Goal: Information Seeking & Learning: Learn about a topic

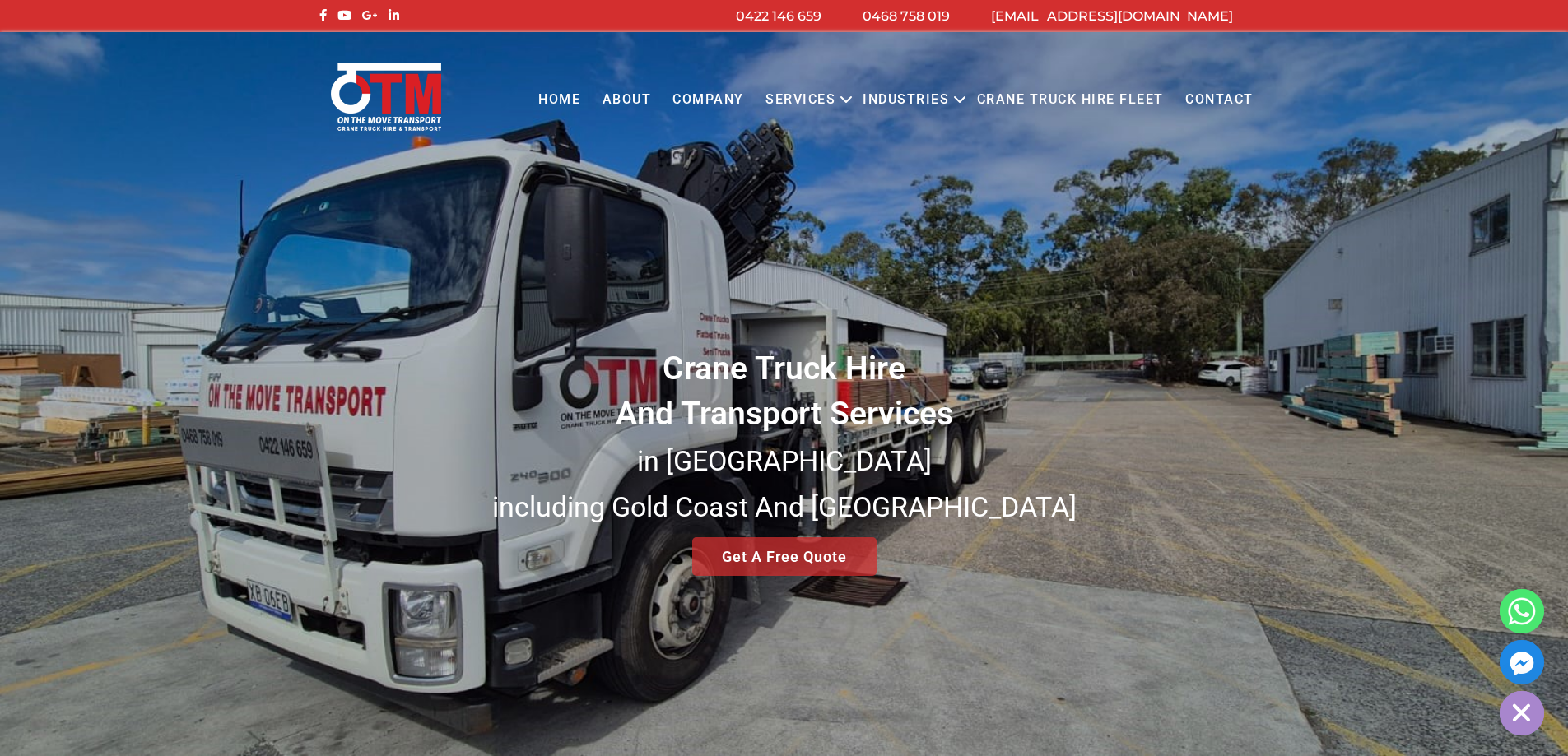
click at [842, 97] on icon "Primary menu" at bounding box center [846, 99] width 19 height 19
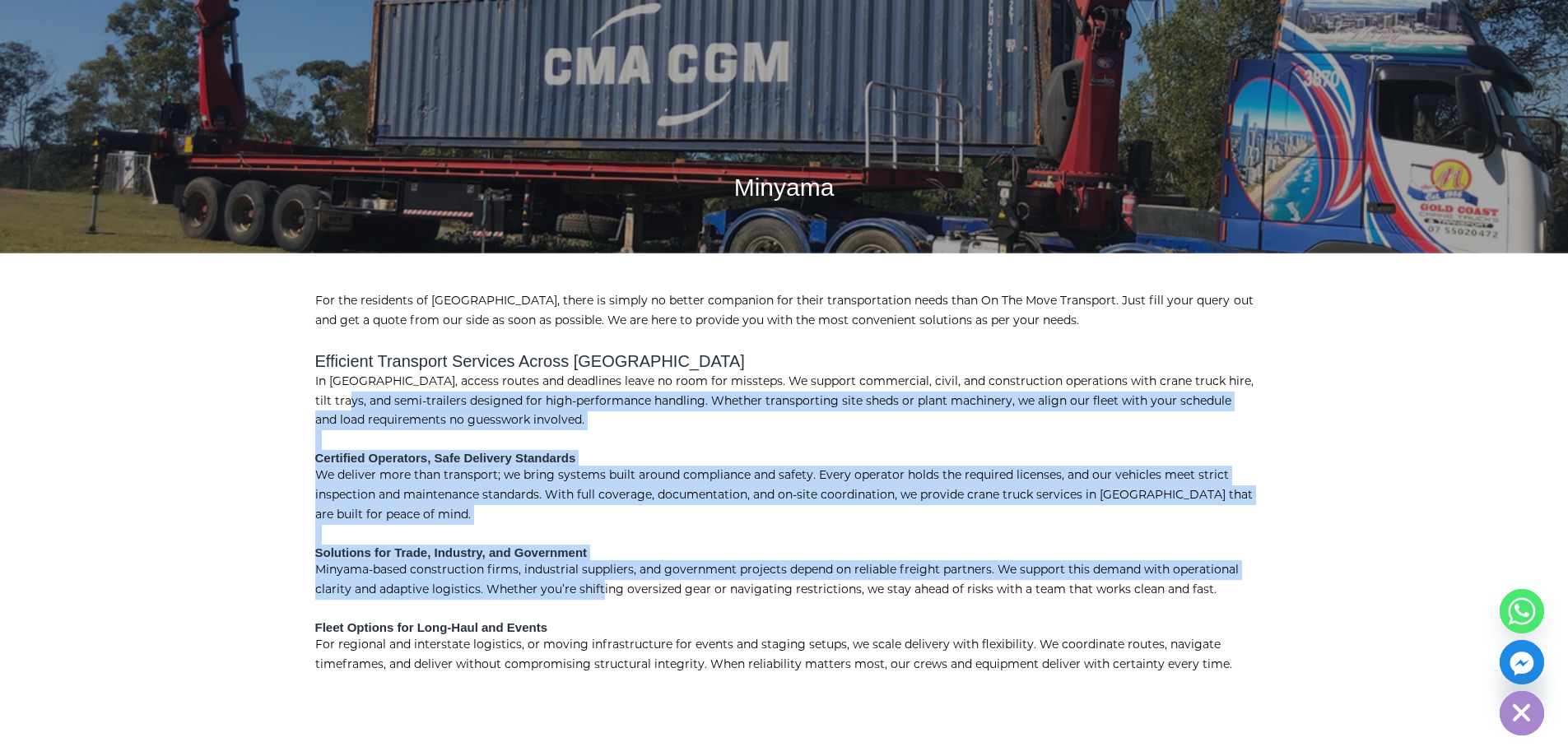
drag, startPoint x: 348, startPoint y: 416, endPoint x: 642, endPoint y: 595, distance: 344.2
click at [623, 594] on div "For the residents of Minyama, there is simply no better companion for their tra…" at bounding box center [785, 483] width 963 height 461
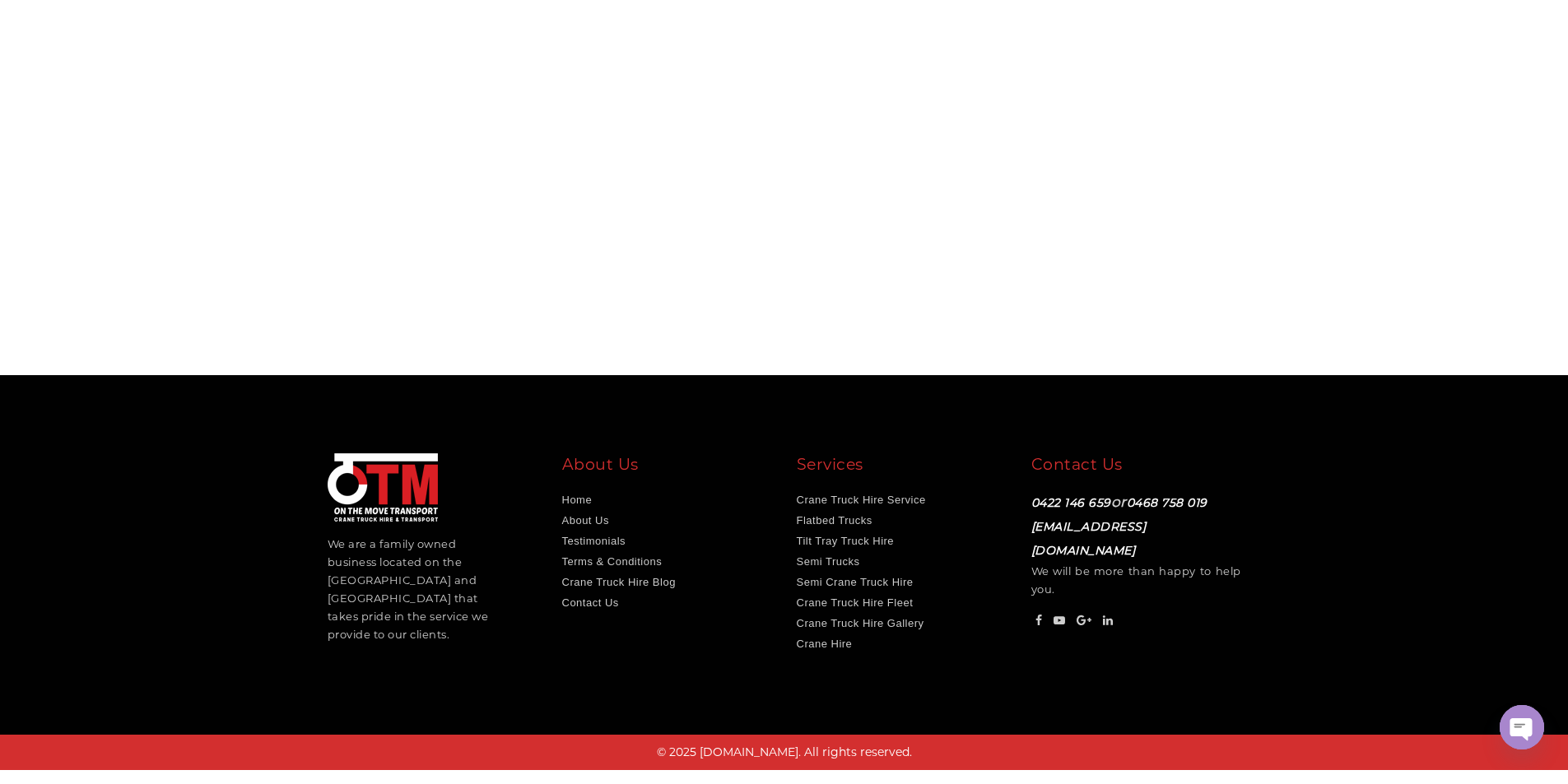
scroll to position [904, 0]
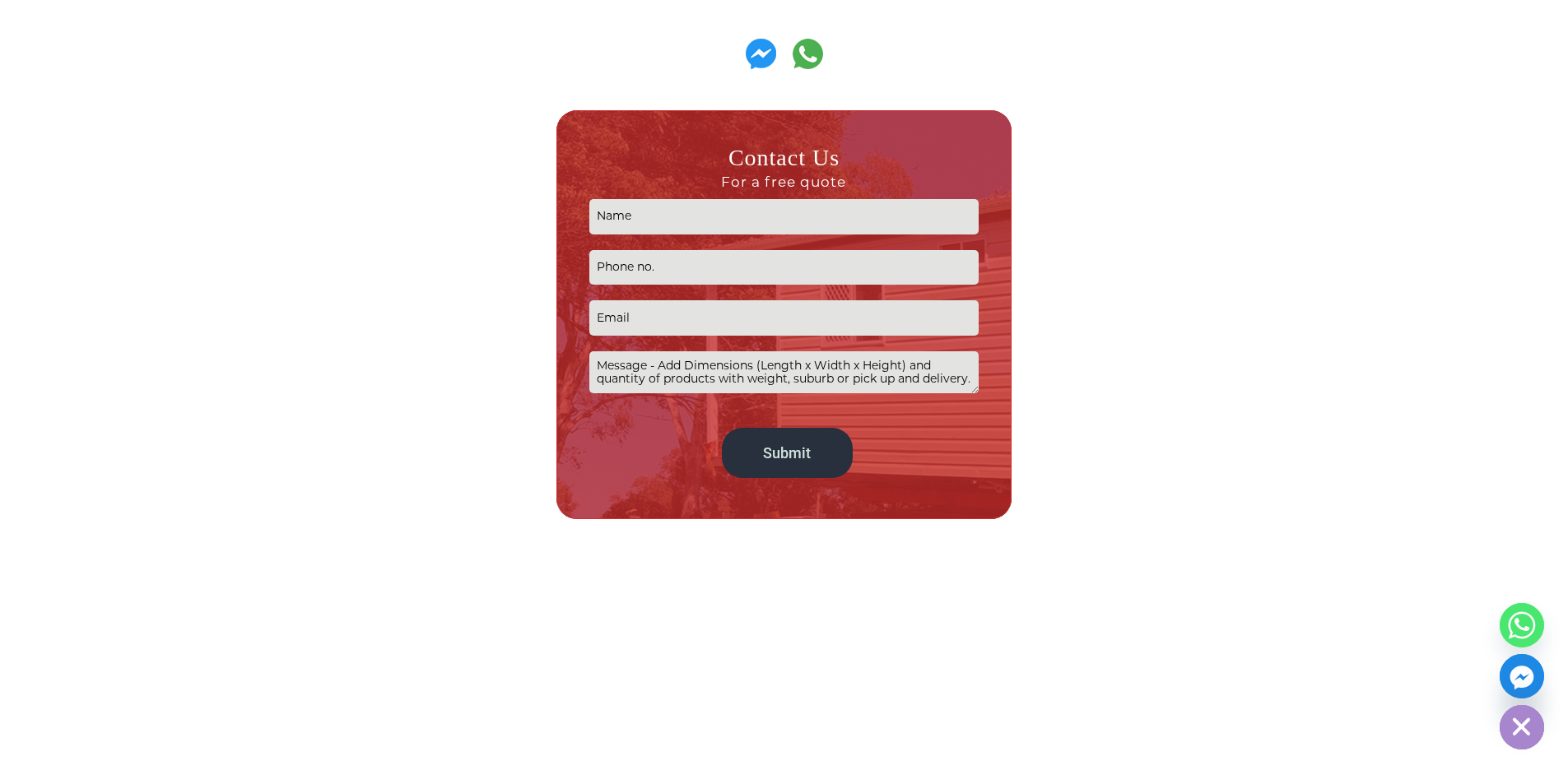
scroll to position [1070, 0]
